Goal: Information Seeking & Learning: Learn about a topic

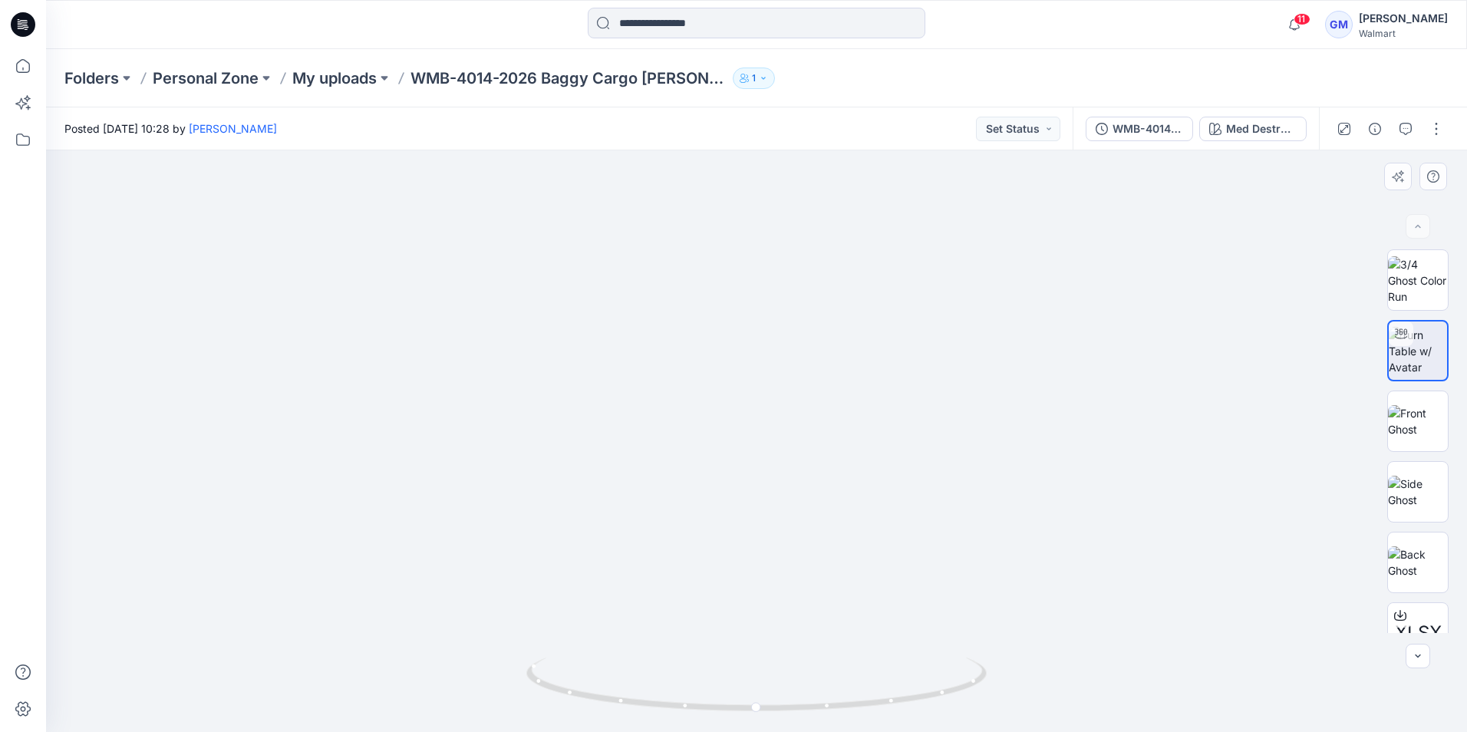
drag, startPoint x: 691, startPoint y: 466, endPoint x: 695, endPoint y: 724, distance: 257.9
click at [714, 721] on div at bounding box center [756, 441] width 1421 height 582
drag, startPoint x: 733, startPoint y: 559, endPoint x: 720, endPoint y: 718, distance: 160.2
click at [722, 715] on div at bounding box center [756, 441] width 1421 height 582
drag, startPoint x: 688, startPoint y: 515, endPoint x: 734, endPoint y: 645, distance: 138.4
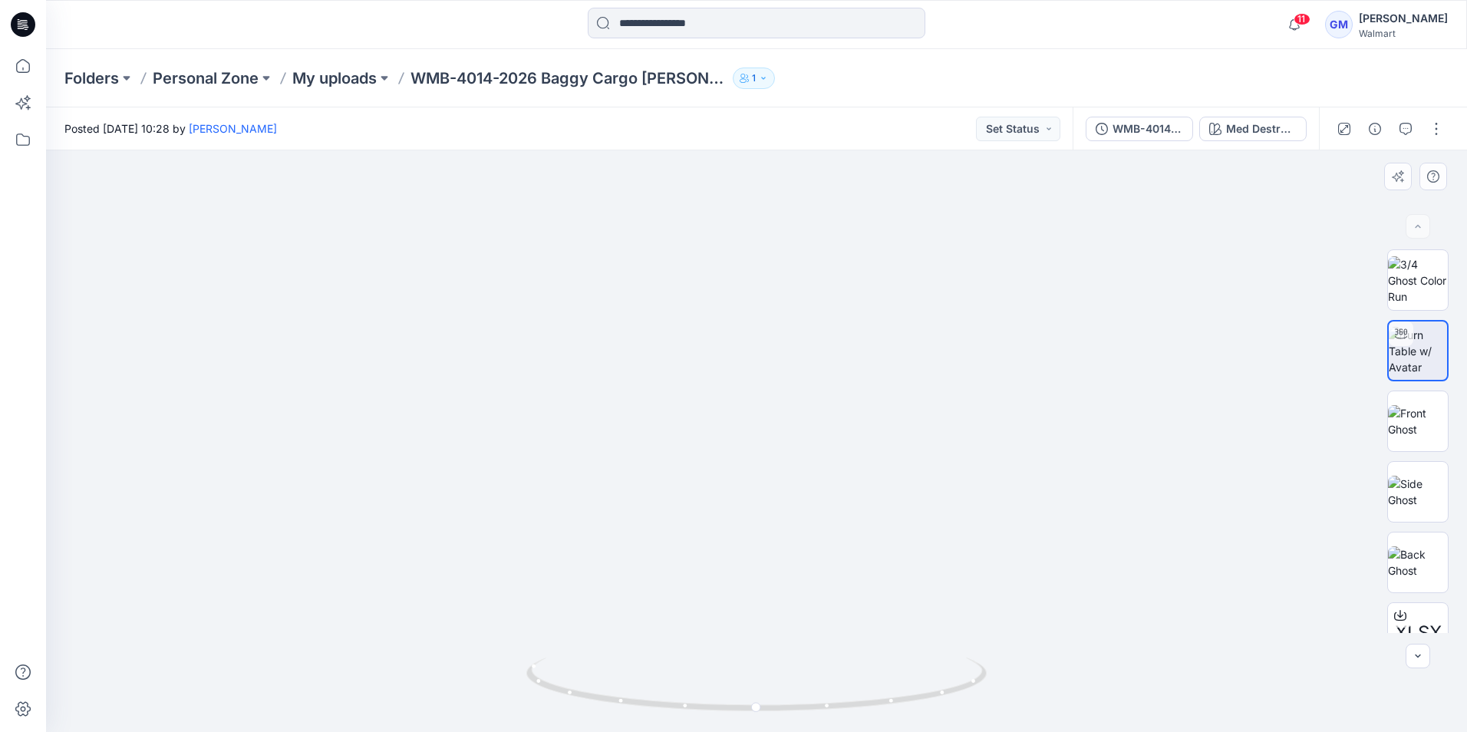
drag, startPoint x: 731, startPoint y: 358, endPoint x: 761, endPoint y: 583, distance: 226.8
drag, startPoint x: 768, startPoint y: 328, endPoint x: 810, endPoint y: 566, distance: 241.5
click at [810, 566] on img at bounding box center [798, 33] width 2464 height 1398
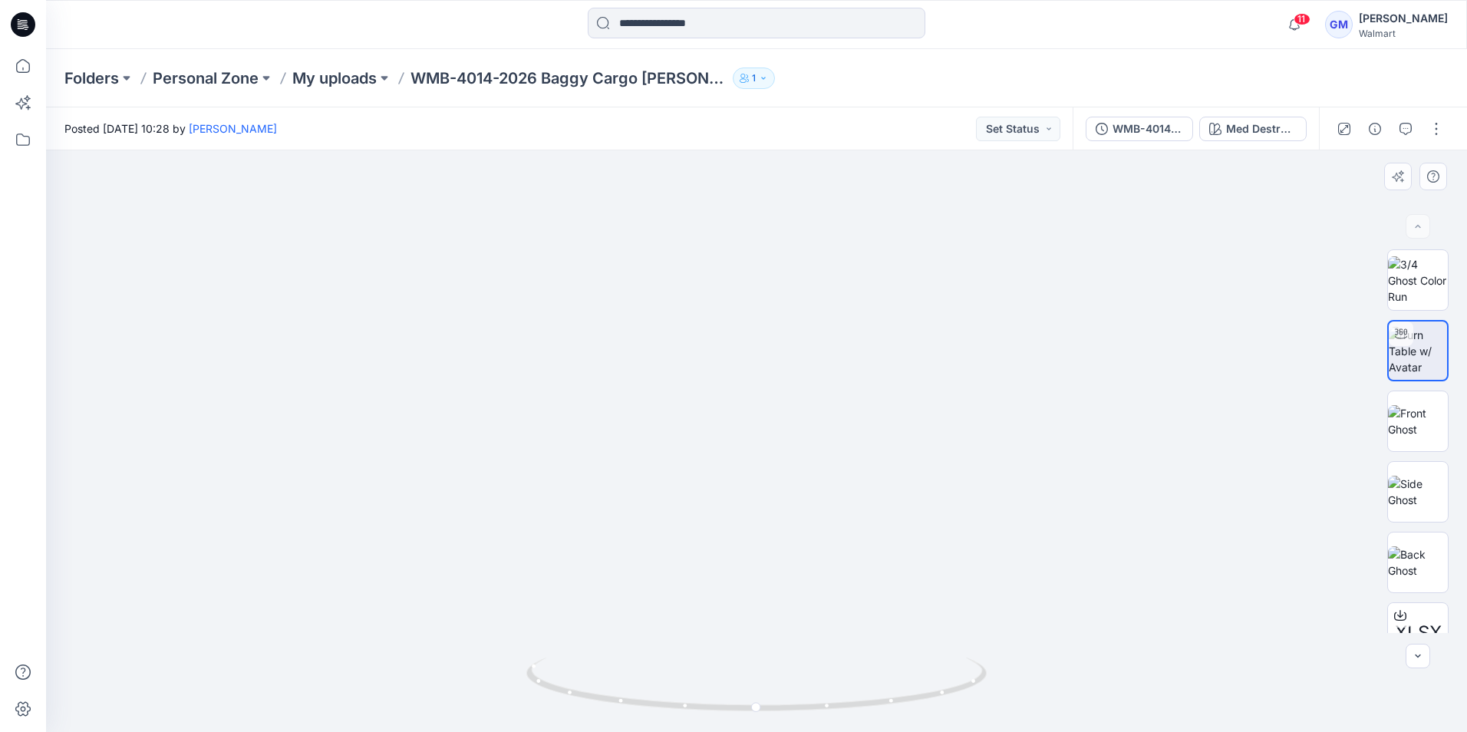
drag, startPoint x: 800, startPoint y: 431, endPoint x: 801, endPoint y: 448, distance: 17.7
click at [801, 448] on img at bounding box center [799, 44] width 2464 height 1376
drag, startPoint x: 738, startPoint y: 536, endPoint x: 757, endPoint y: 310, distance: 227.3
click at [757, 310] on img at bounding box center [756, 337] width 790 height 790
drag, startPoint x: 761, startPoint y: 389, endPoint x: 765, endPoint y: 523, distance: 133.6
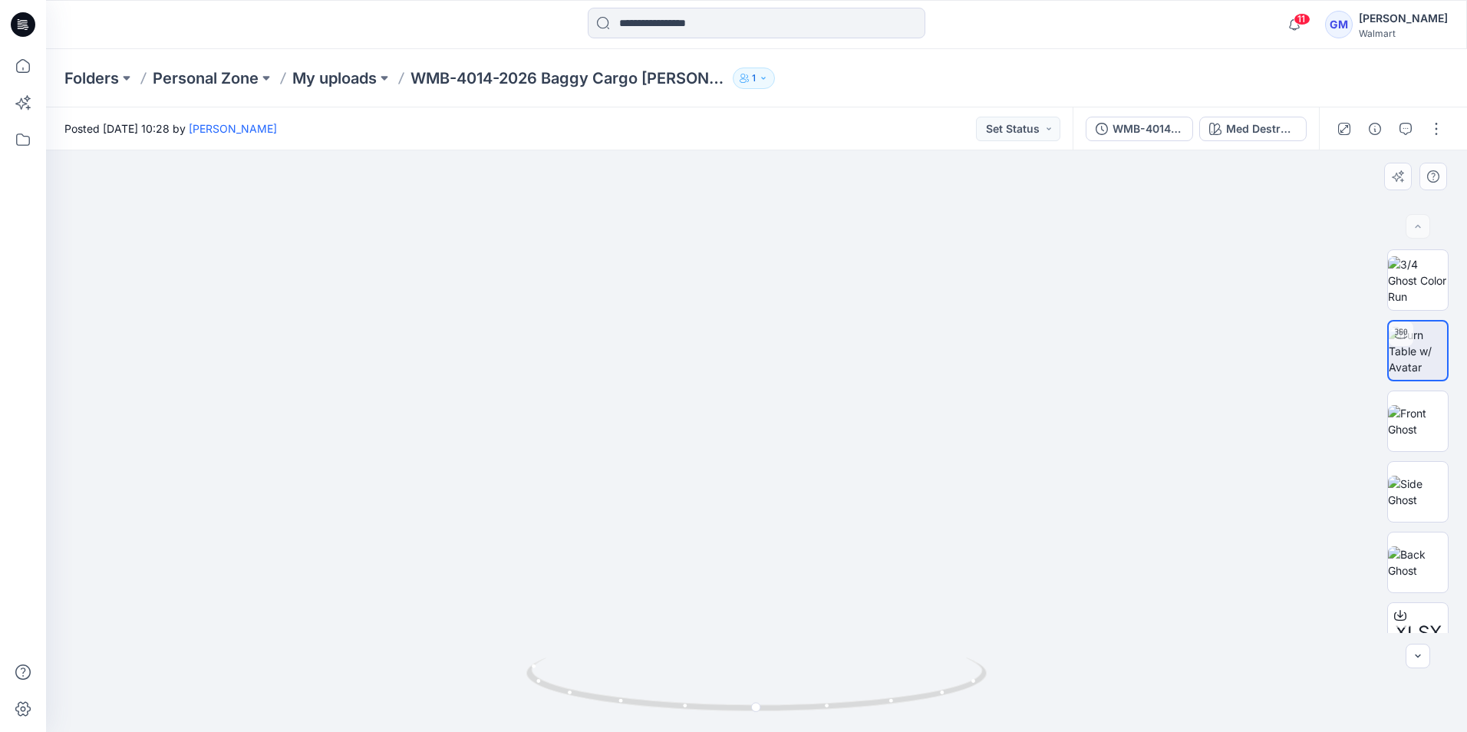
click at [765, 523] on img at bounding box center [756, 402] width 790 height 660
drag, startPoint x: 755, startPoint y: 492, endPoint x: 754, endPoint y: 385, distance: 106.7
click at [754, 385] on div at bounding box center [756, 441] width 1421 height 582
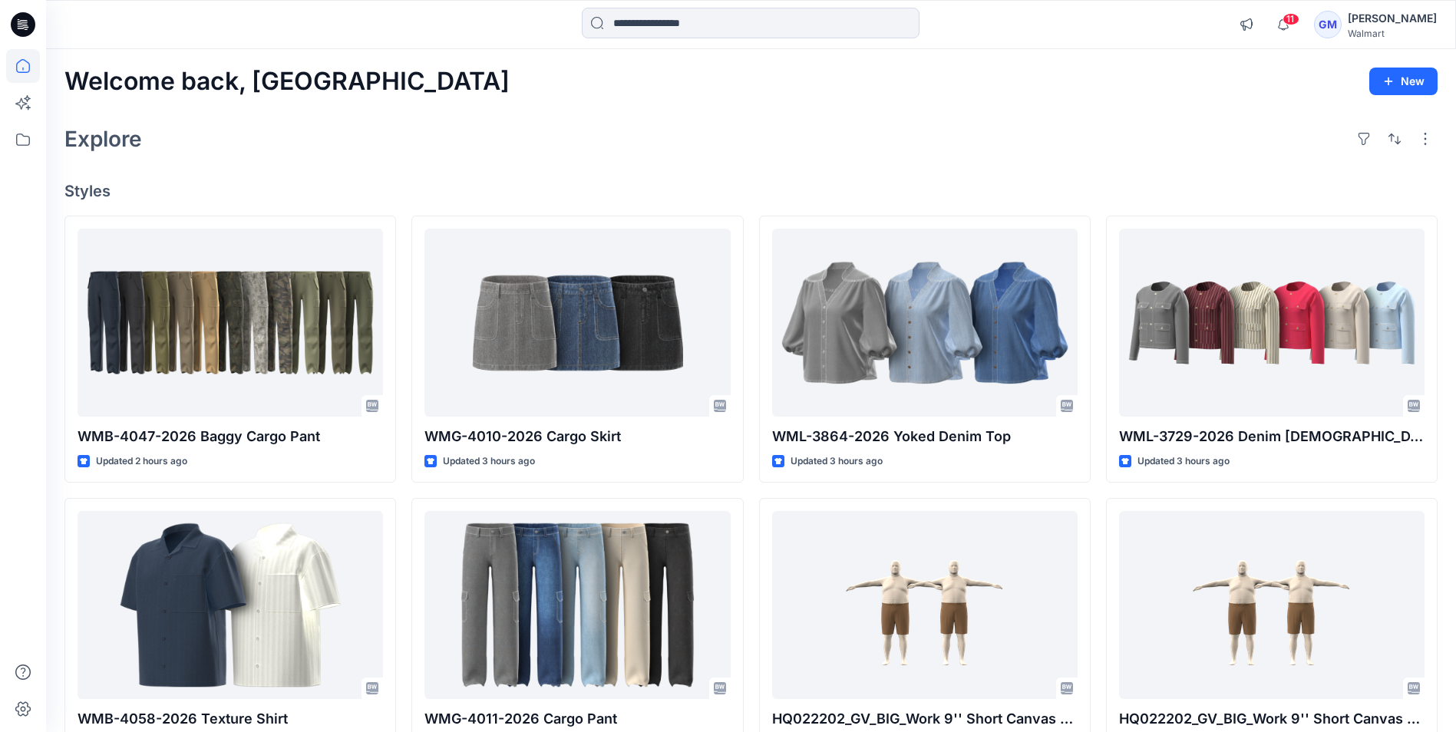
click at [22, 25] on icon at bounding box center [23, 24] width 25 height 25
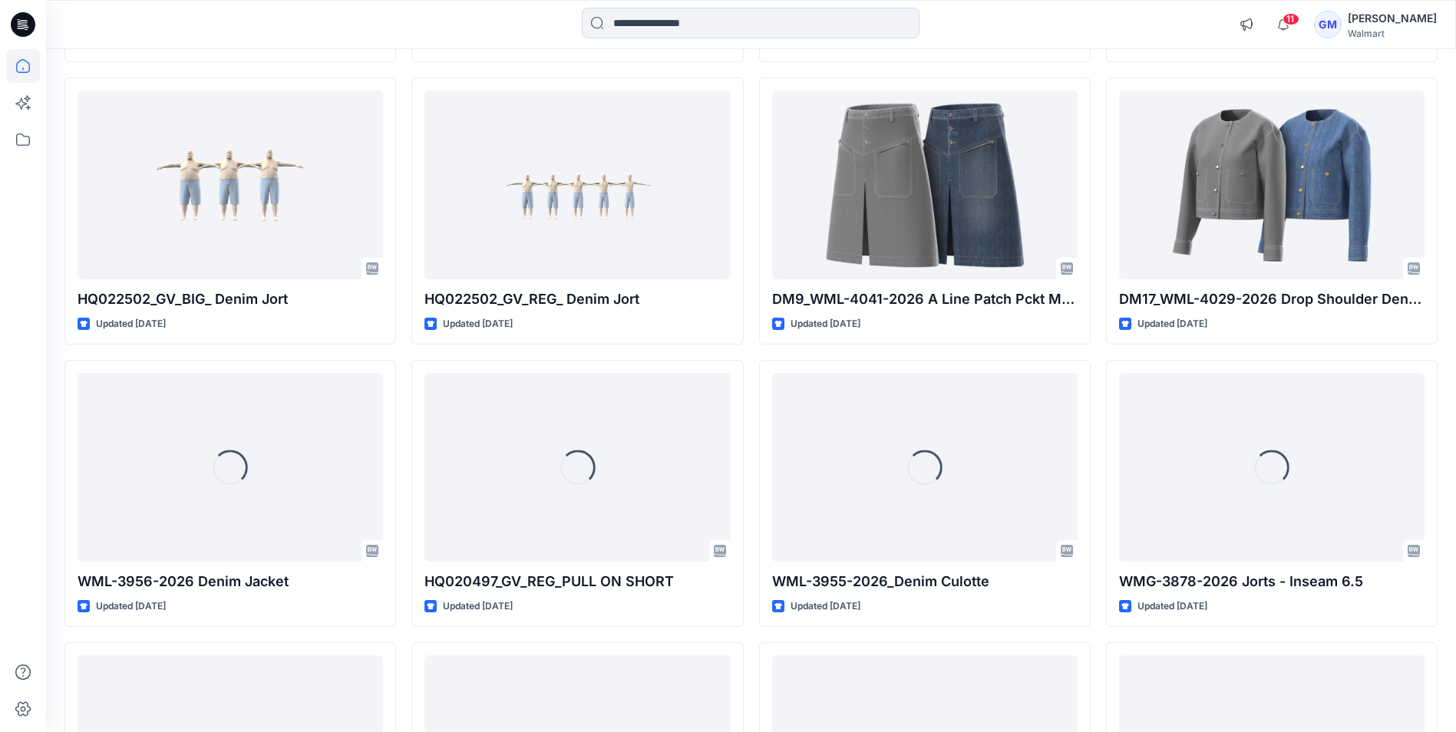
scroll to position [3084, 0]
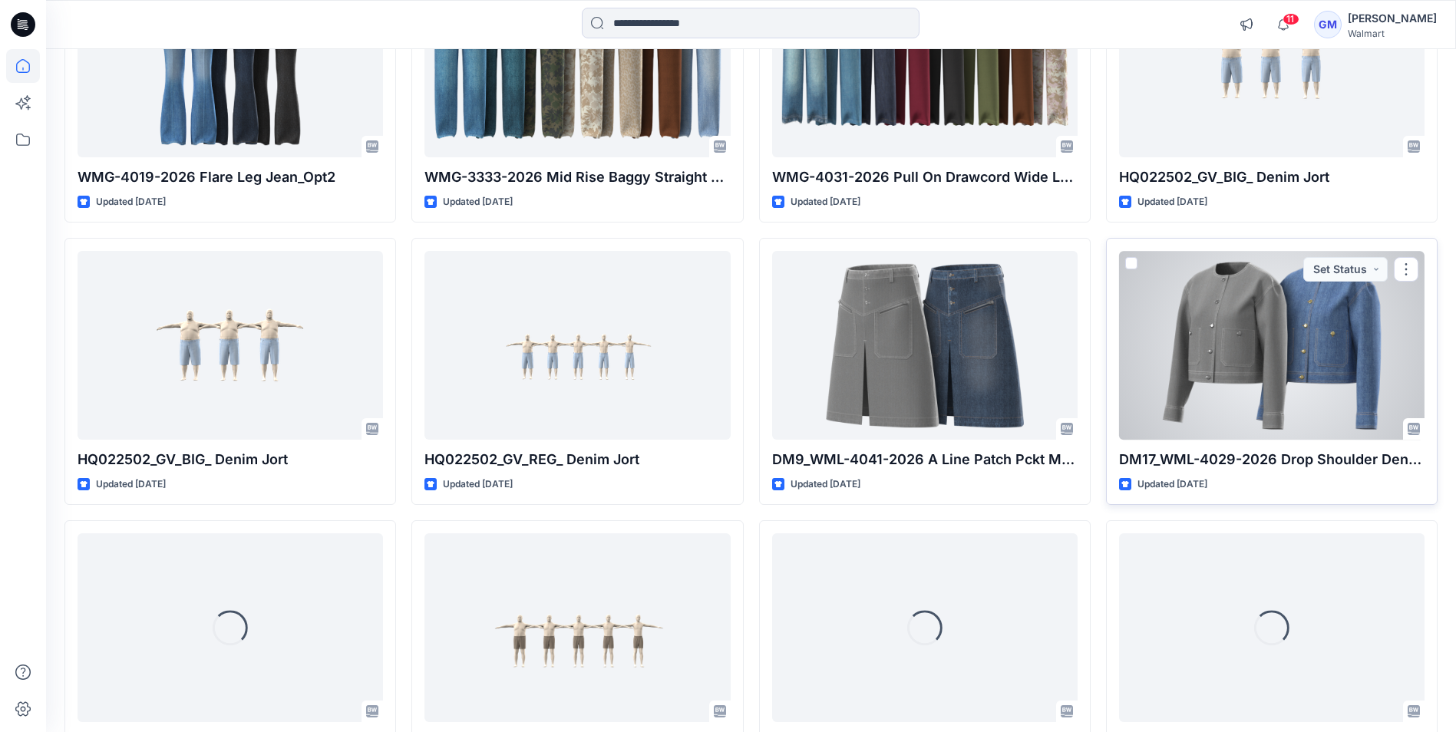
click at [1217, 378] on div at bounding box center [1271, 345] width 305 height 188
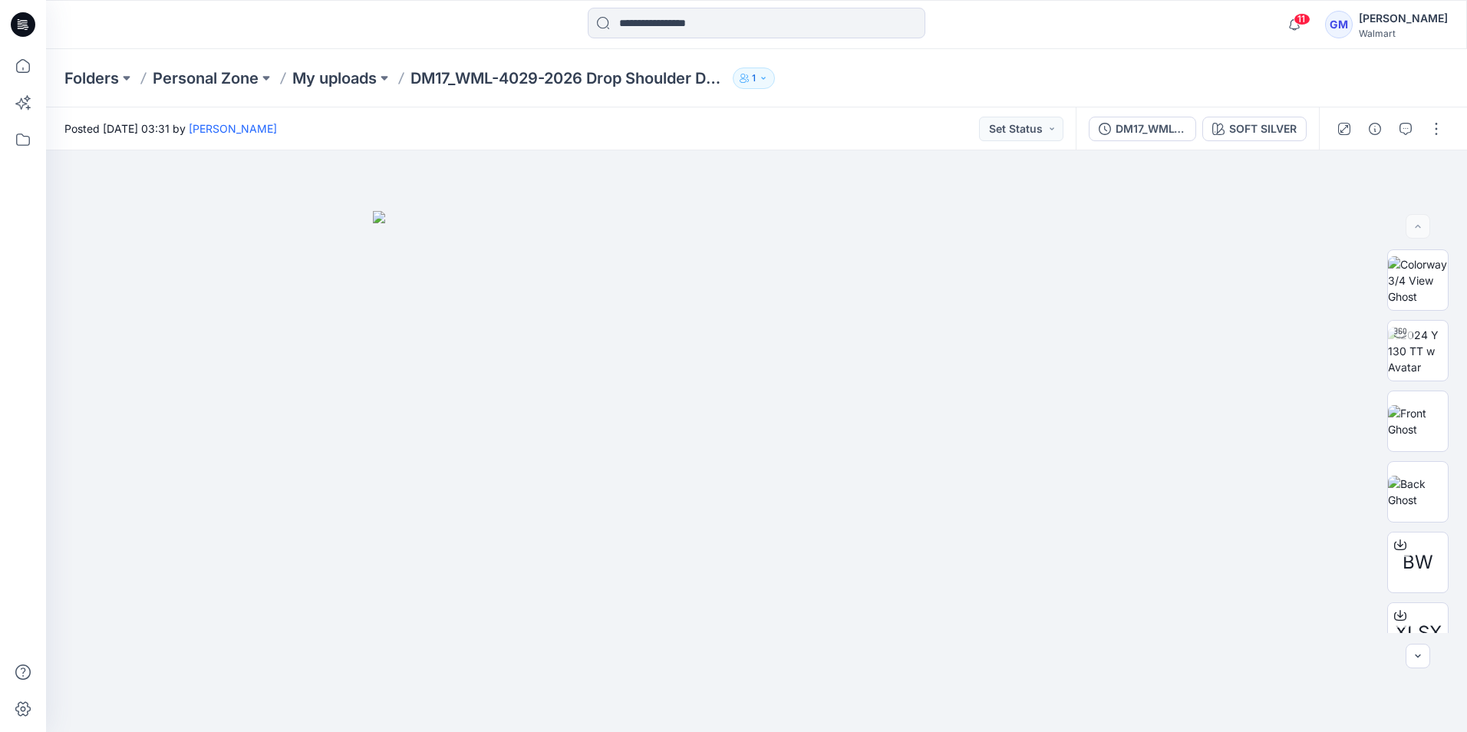
click at [25, 25] on icon at bounding box center [25, 25] width 6 height 1
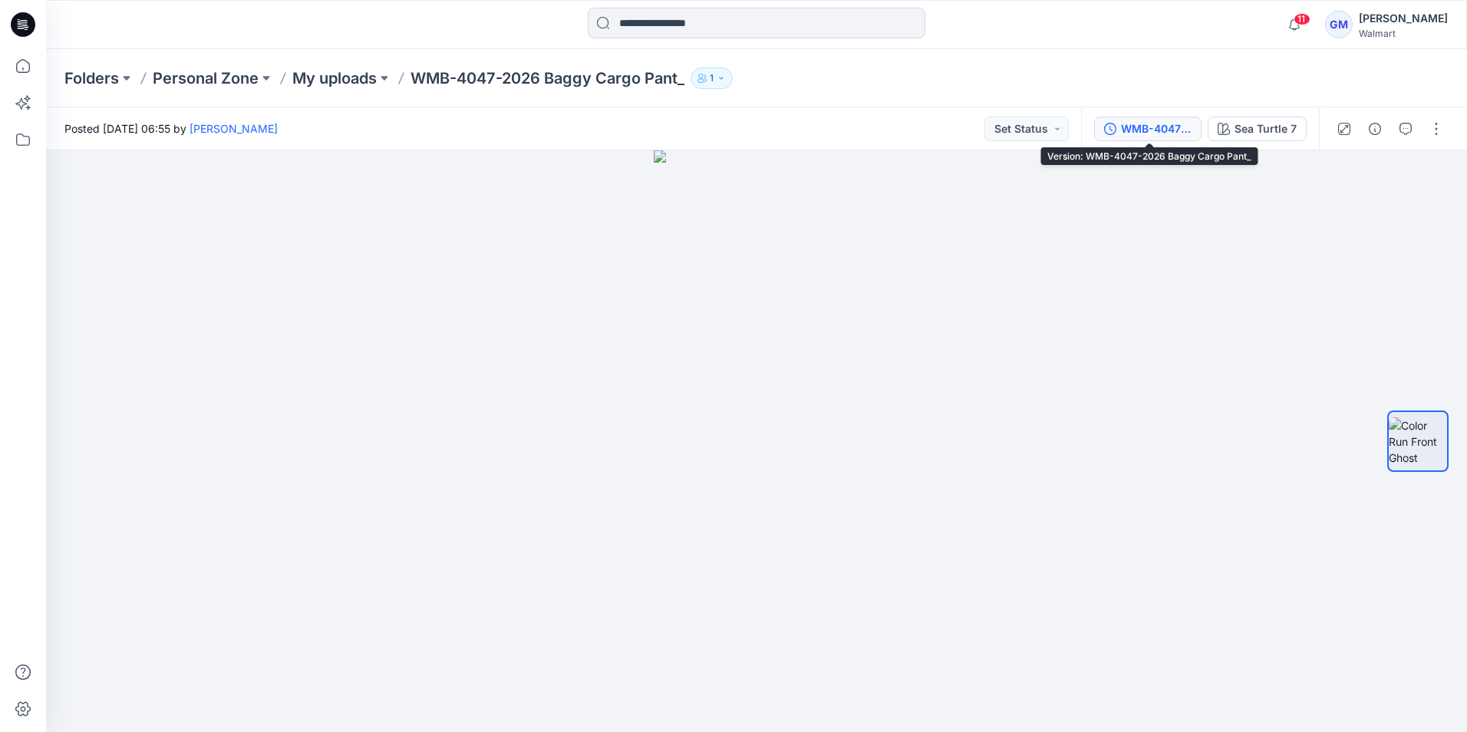
click at [1155, 127] on div "WMB-4047-2026 Baggy Cargo Pant_" at bounding box center [1156, 128] width 71 height 17
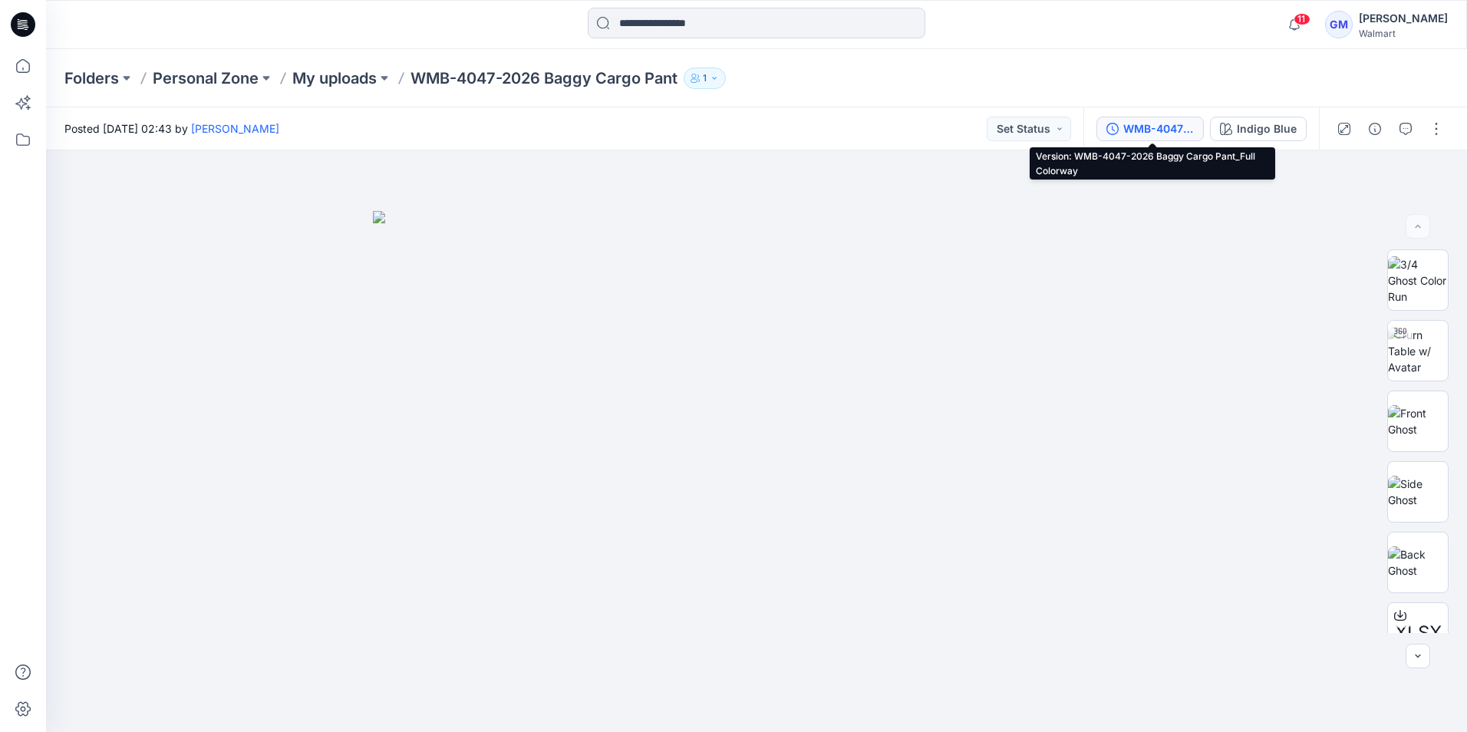
click at [1155, 129] on div "WMB-4047-2026 Baggy Cargo Pant_Full Colorway" at bounding box center [1159, 128] width 71 height 17
